Goal: Information Seeking & Learning: Learn about a topic

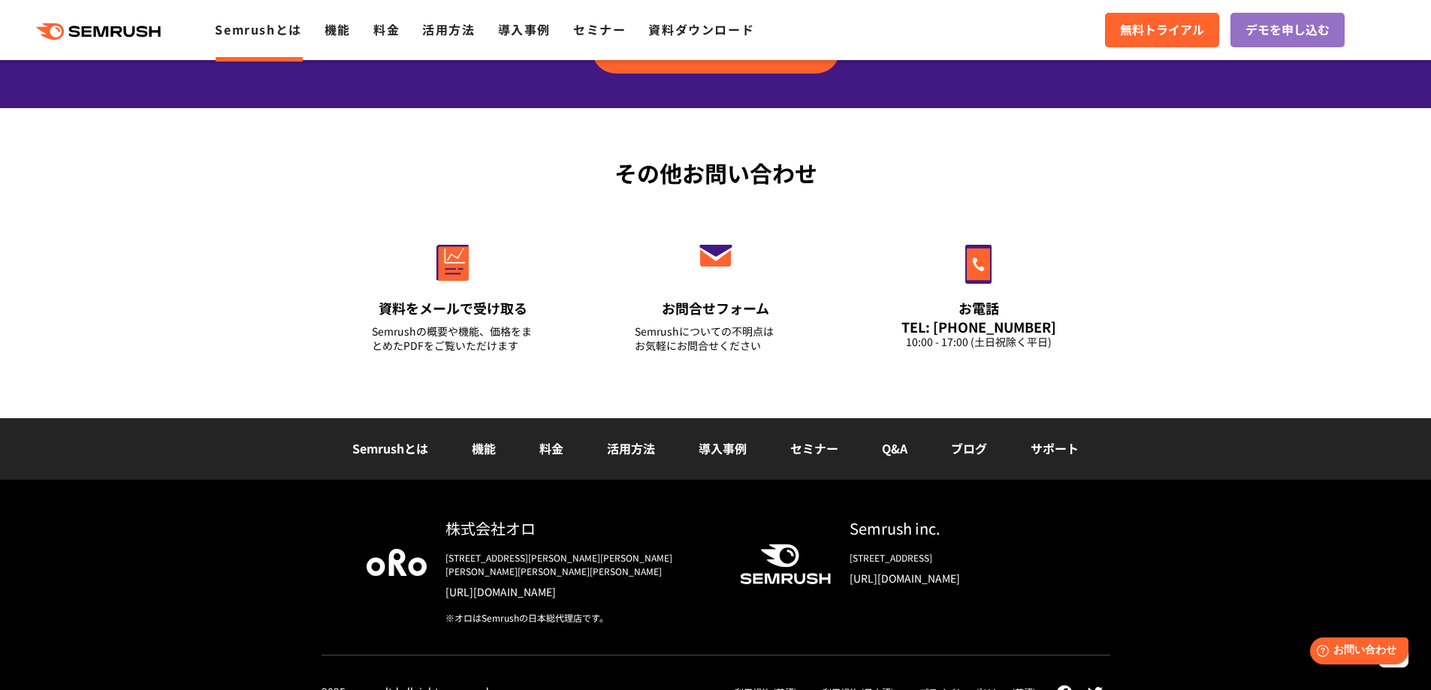
scroll to position [3604, 0]
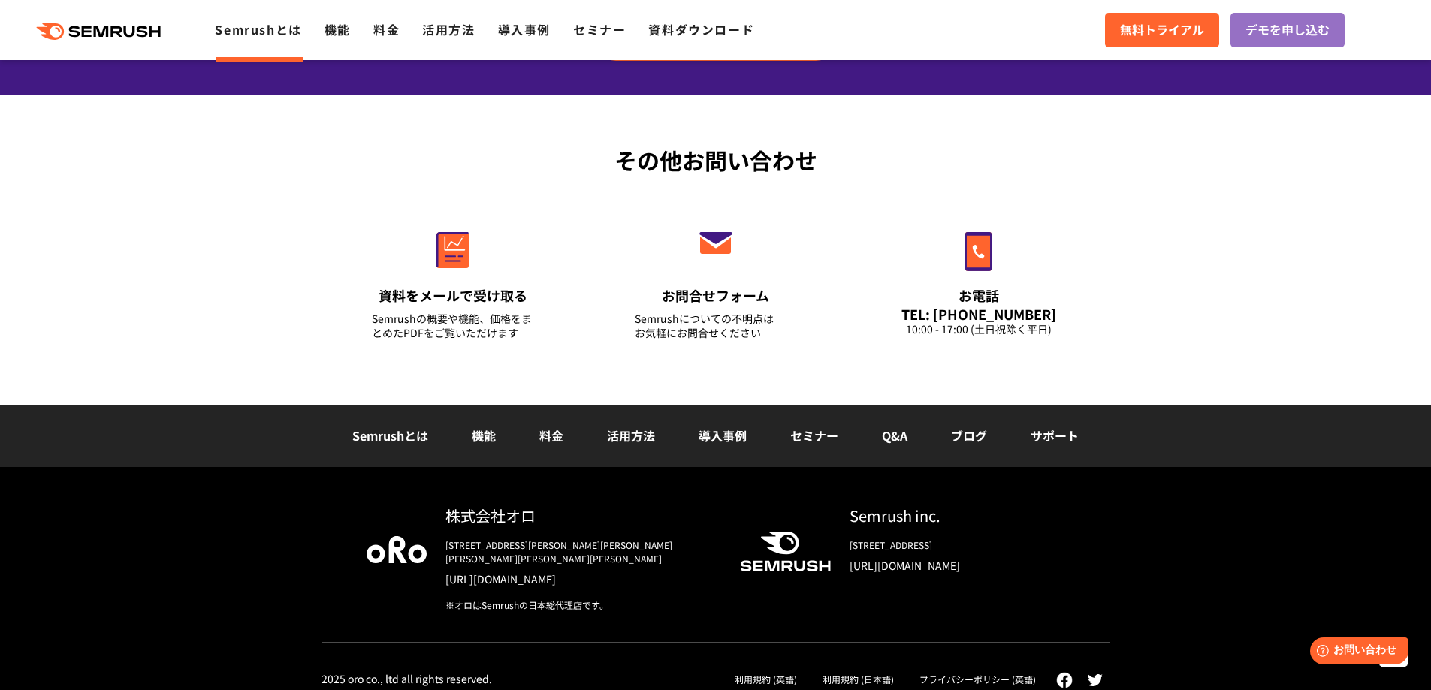
click at [90, 26] on polygon at bounding box center [88, 31] width 10 height 11
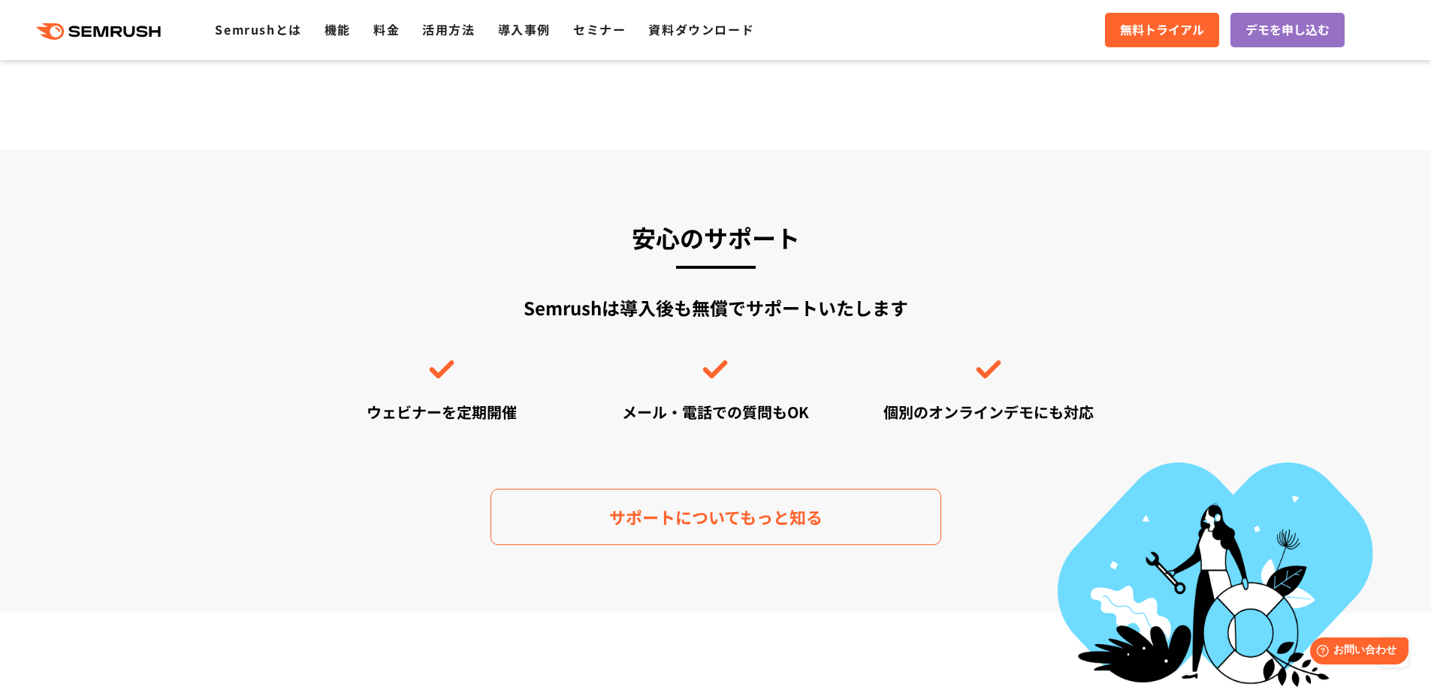
scroll to position [4124, 0]
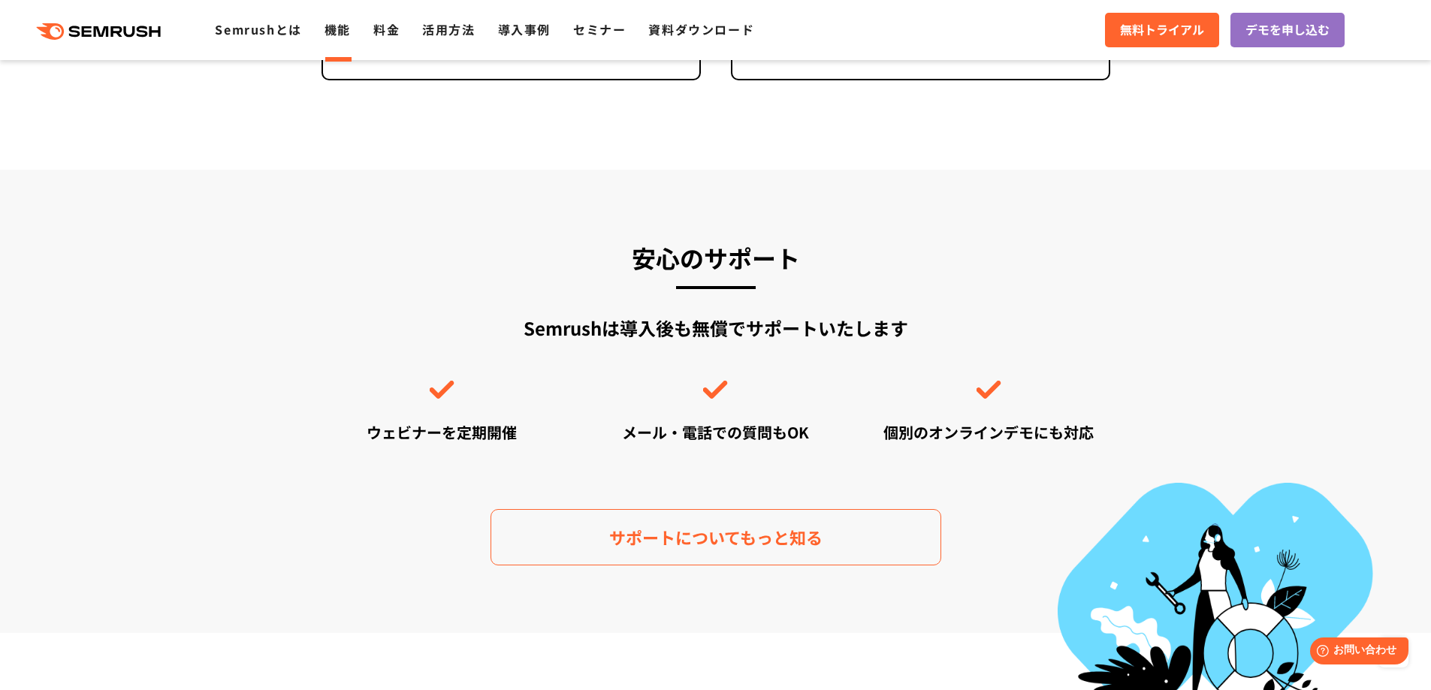
click at [343, 32] on link "機能" at bounding box center [338, 29] width 26 height 18
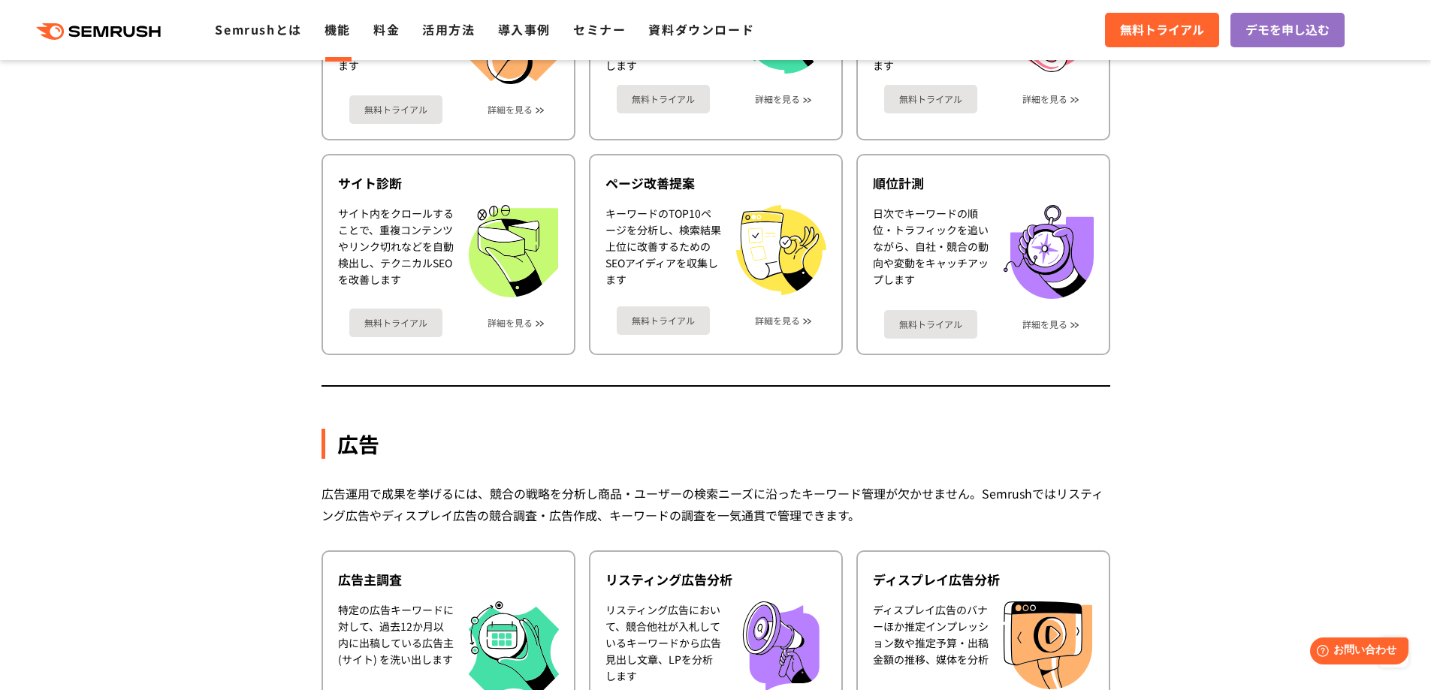
scroll to position [1427, 0]
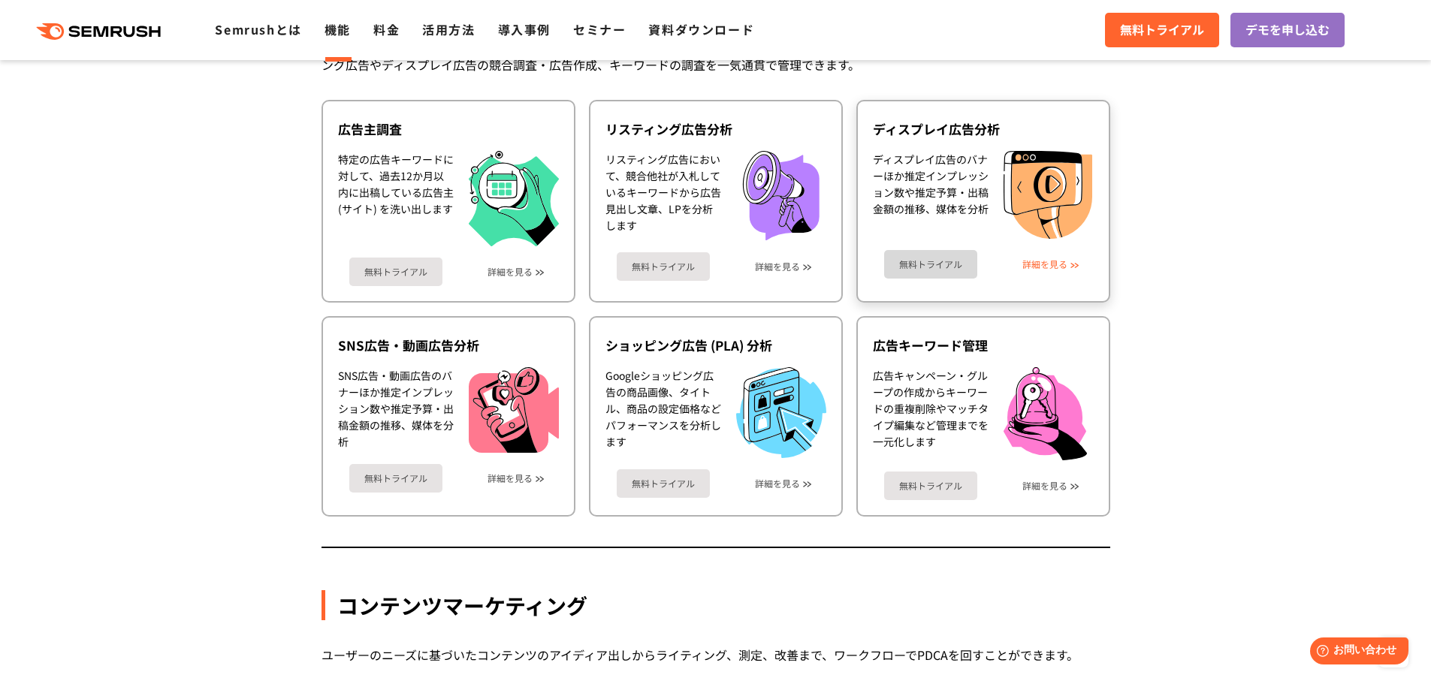
click at [1037, 263] on link "詳細を見る" at bounding box center [1044, 264] width 45 height 11
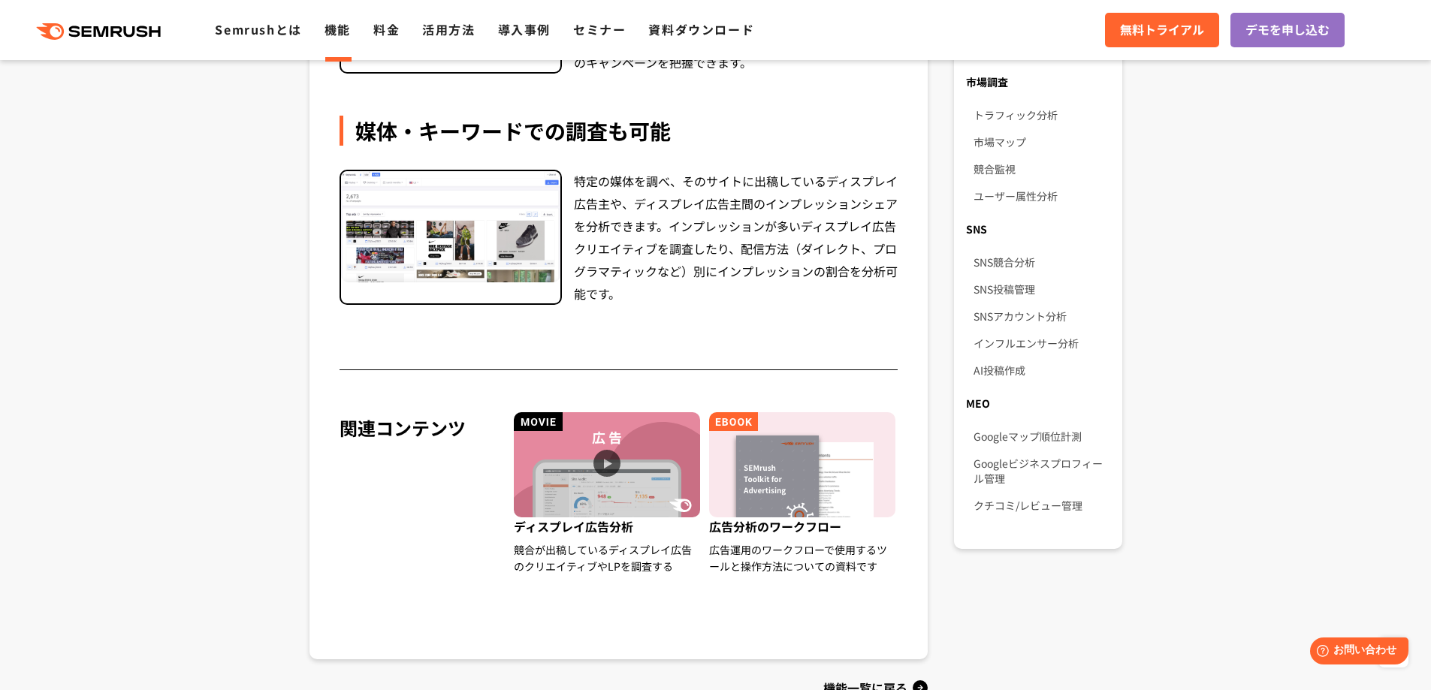
scroll to position [977, 0]
